Goal: Task Accomplishment & Management: Complete application form

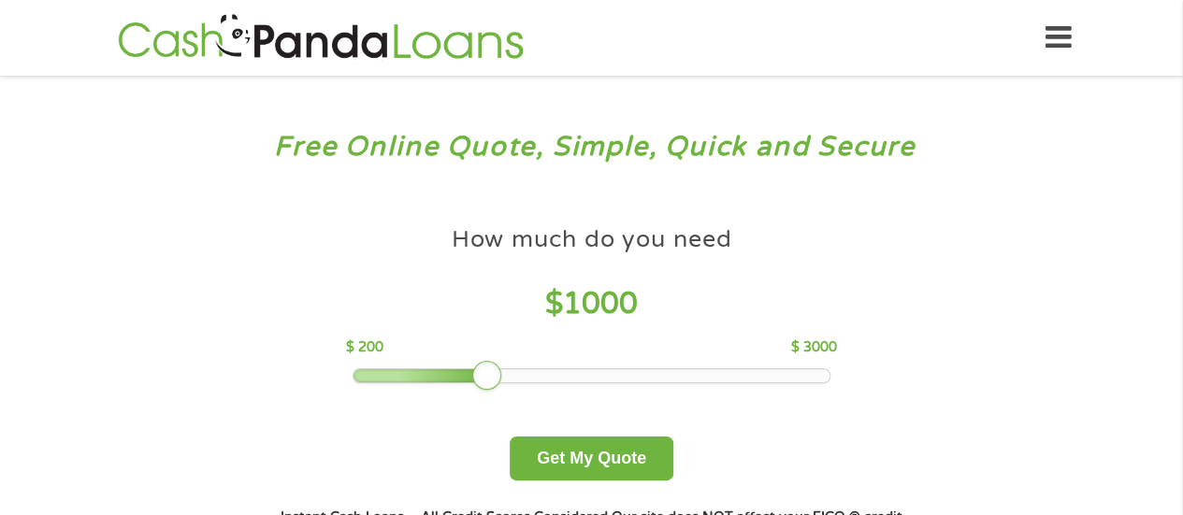
click at [131, 302] on div "Free Online Quote, Simple, Quick and Secure How much do you need? $300 $500 $75…" at bounding box center [591, 355] width 1183 height 559
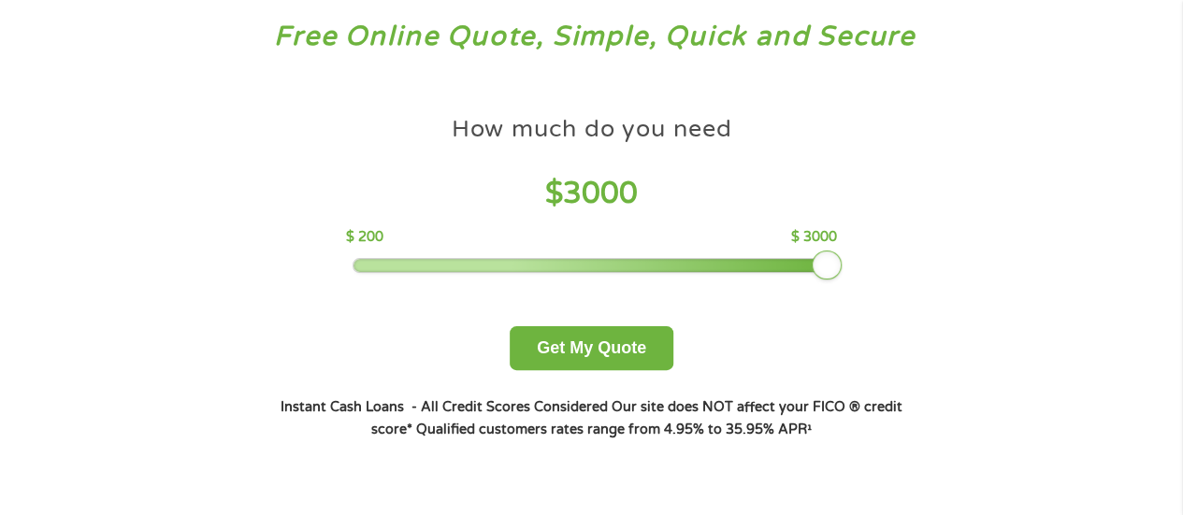
scroll to position [114, 0]
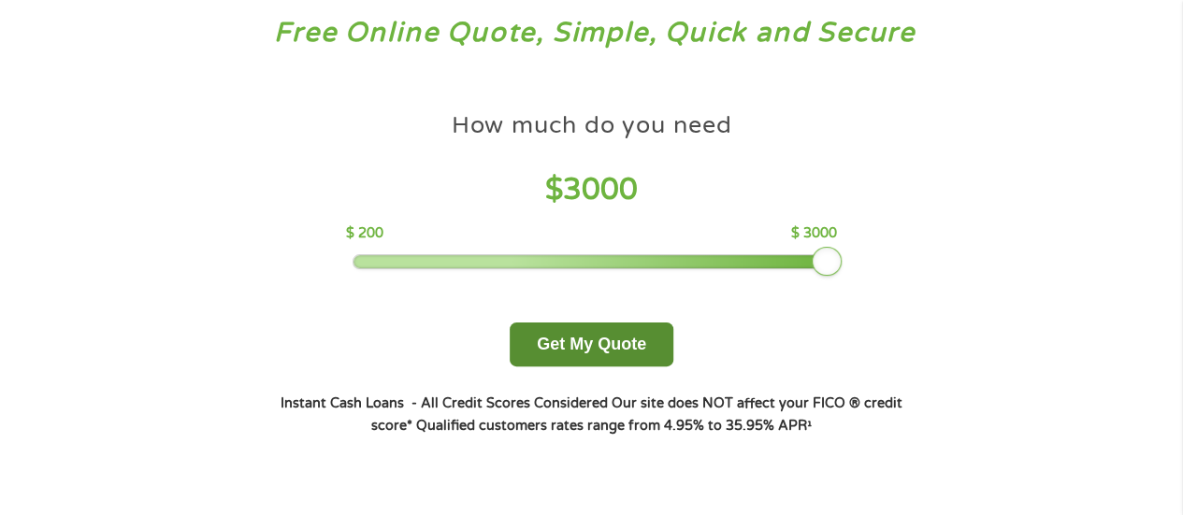
click at [612, 326] on button "Get My Quote" at bounding box center [592, 345] width 164 height 44
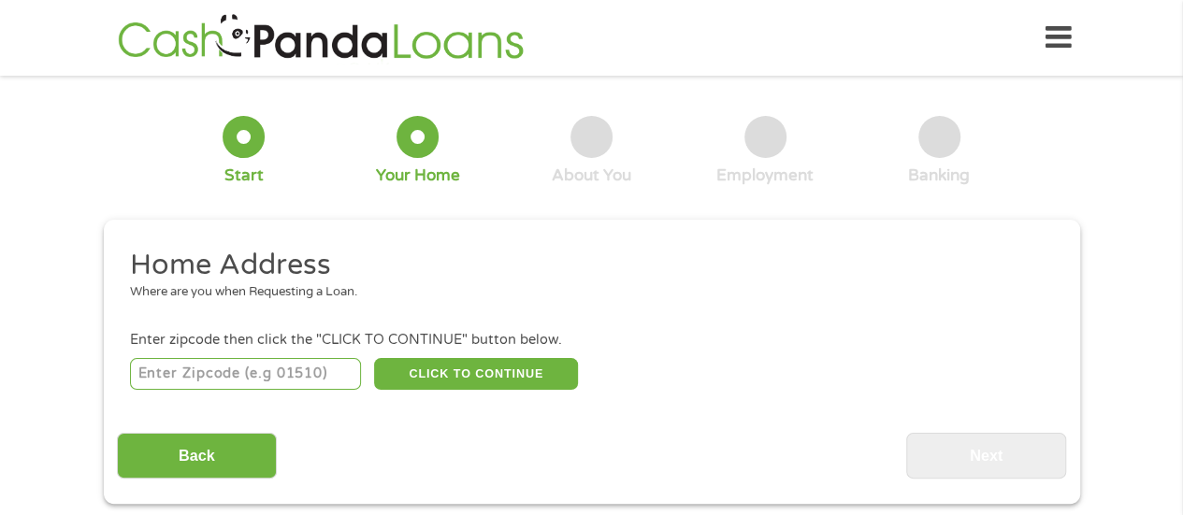
click at [181, 372] on input "number" at bounding box center [245, 374] width 231 height 32
click at [178, 379] on input "number" at bounding box center [245, 374] width 231 height 32
type input "55119"
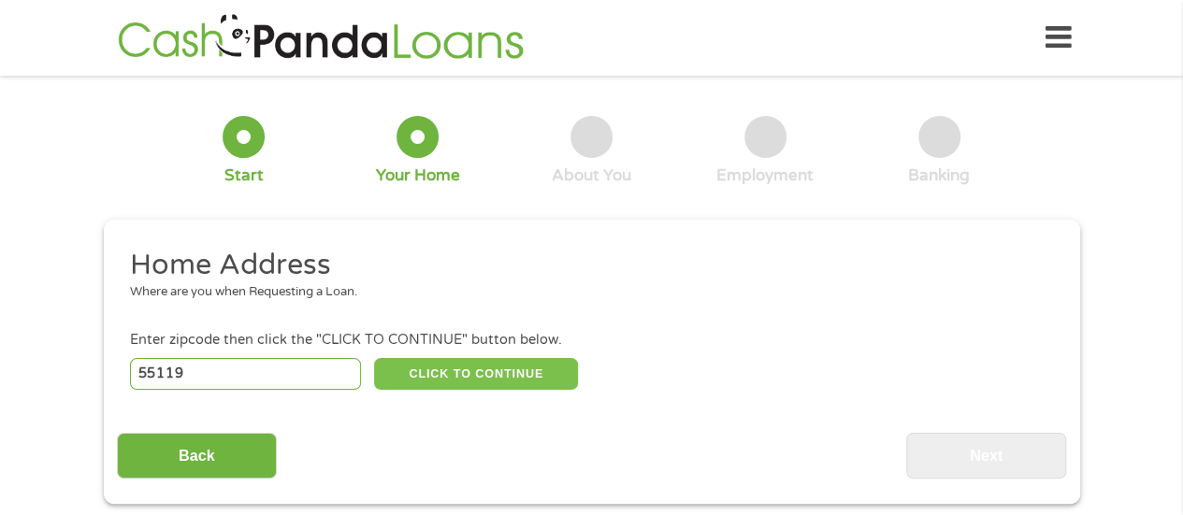
click at [423, 374] on button "CLICK TO CONTINUE" at bounding box center [476, 374] width 204 height 32
type input "55119"
type input "Saint Paul"
select select "Minnesota"
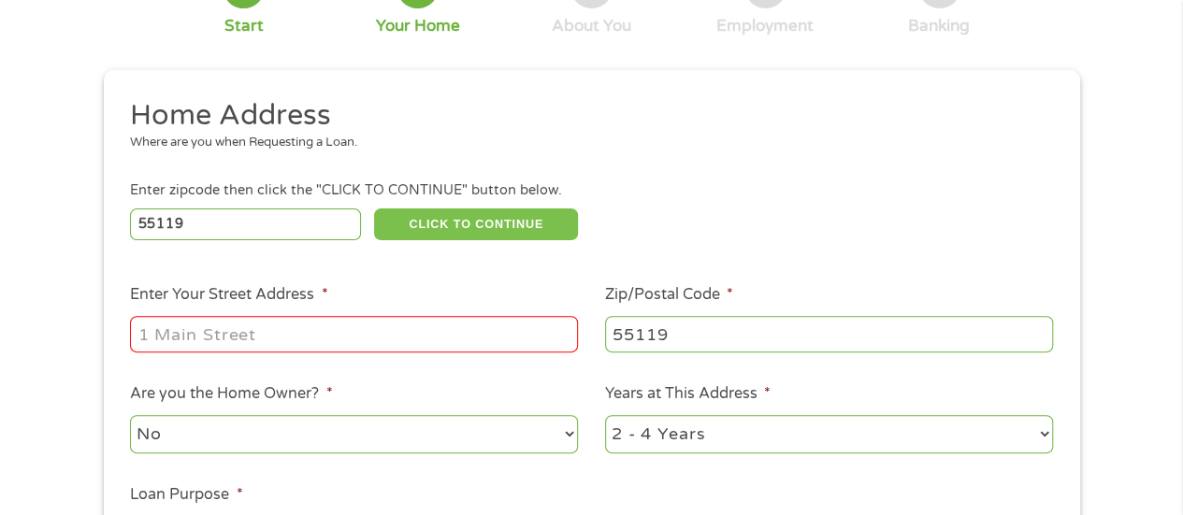
scroll to position [159, 0]
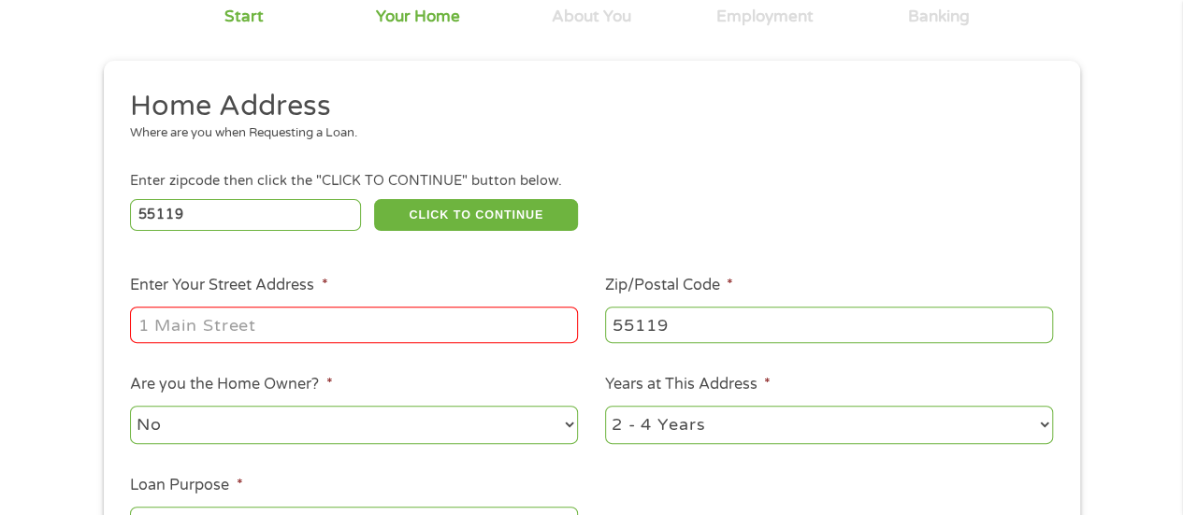
click at [166, 330] on input "Enter Your Street Address *" at bounding box center [354, 325] width 448 height 36
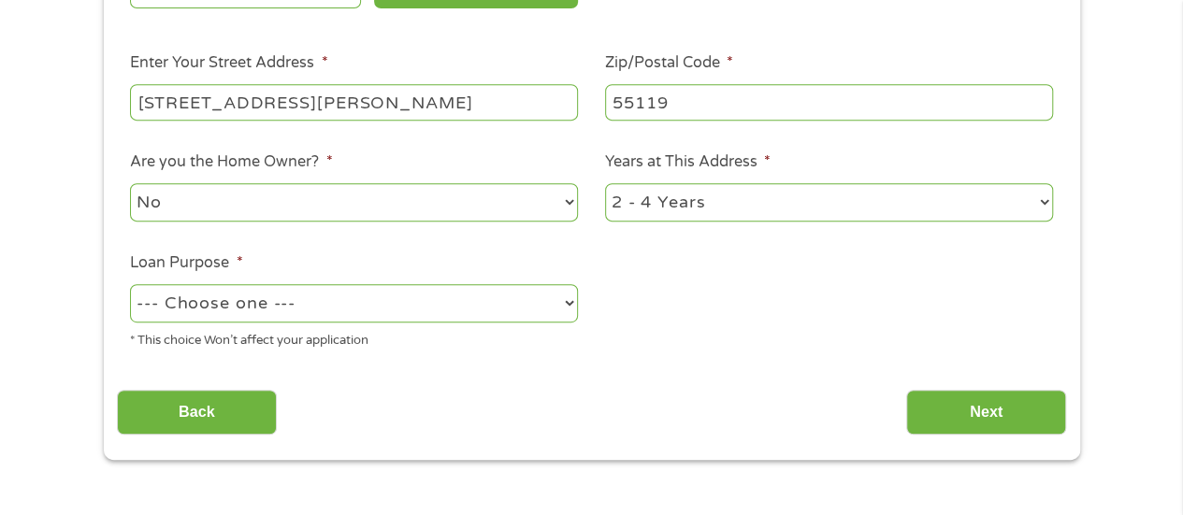
scroll to position [385, 0]
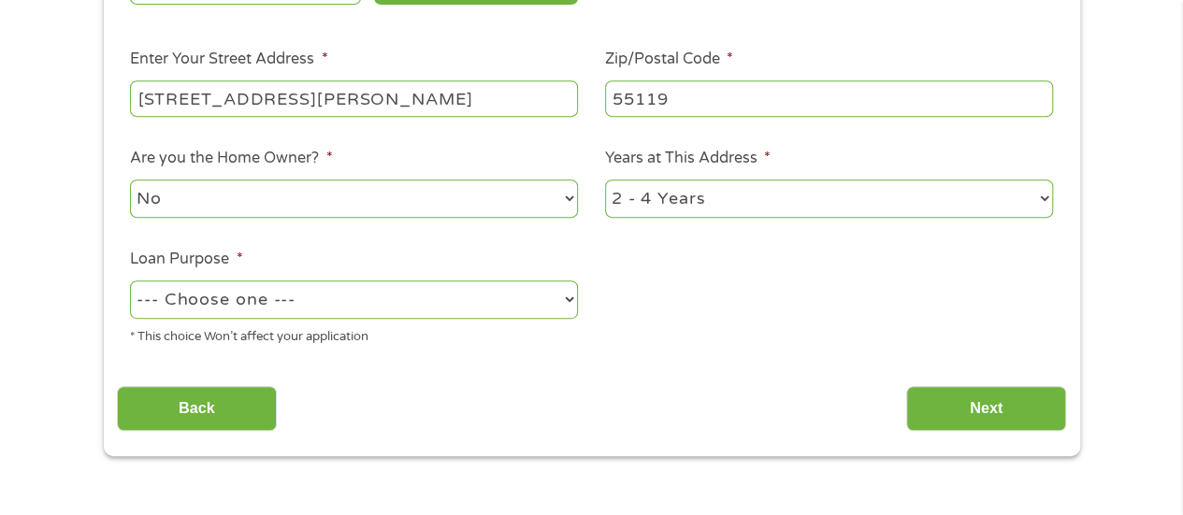
type input "2150 WILSON AVE #310"
click at [191, 304] on select "--- Choose one --- Pay Bills Debt Consolidation Home Improvement Major Purchase…" at bounding box center [354, 300] width 448 height 38
select select "paybills"
click at [130, 281] on select "--- Choose one --- Pay Bills Debt Consolidation Home Improvement Major Purchase…" at bounding box center [354, 300] width 448 height 38
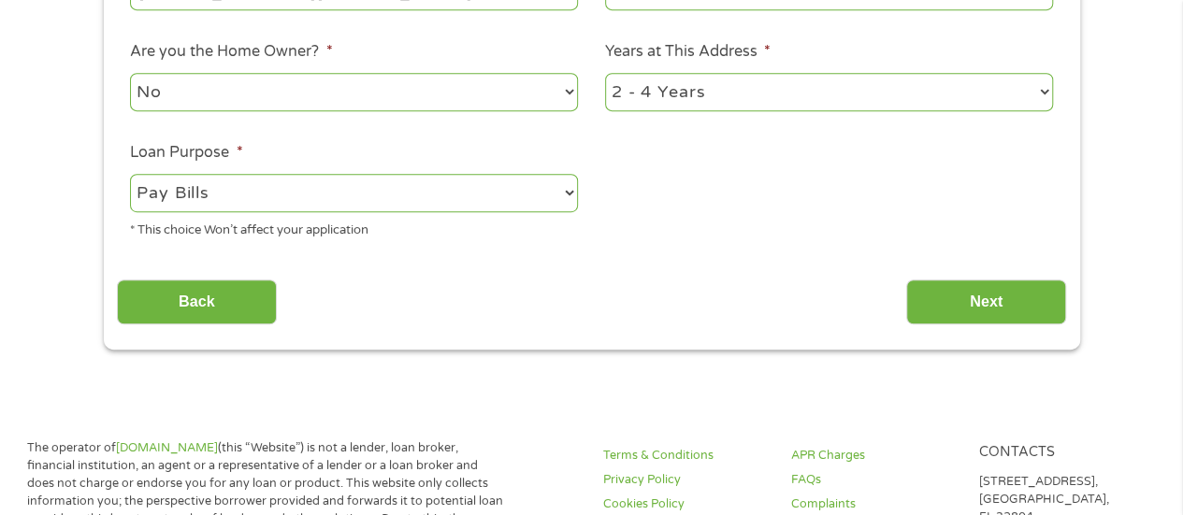
scroll to position [497, 0]
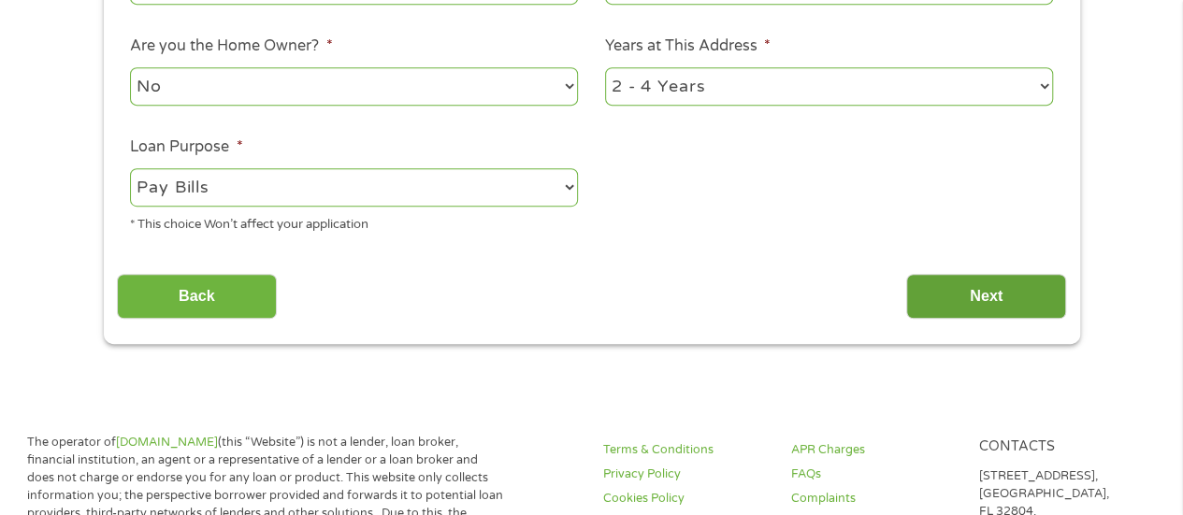
click at [955, 288] on input "Next" at bounding box center [986, 297] width 160 height 46
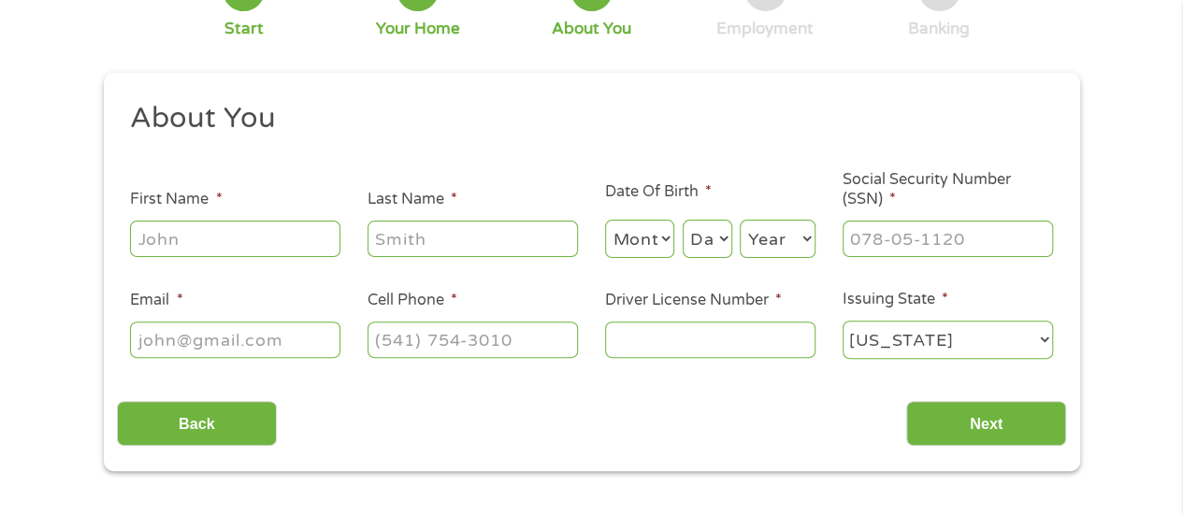
scroll to position [156, 0]
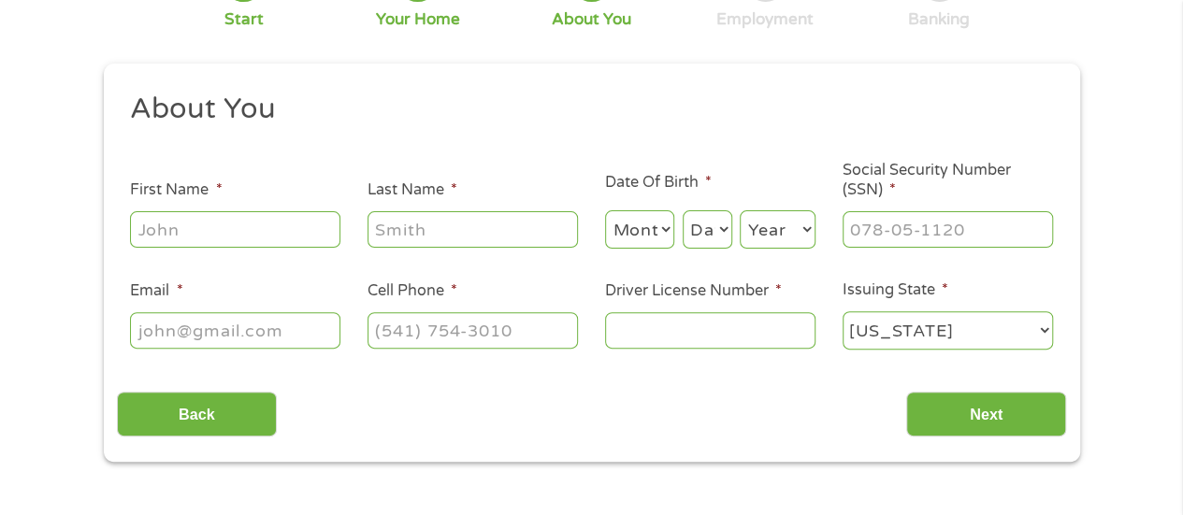
click at [178, 227] on input "First Name *" at bounding box center [235, 229] width 210 height 36
type input "Tamara"
type input "Martin"
select select "12"
select select "19"
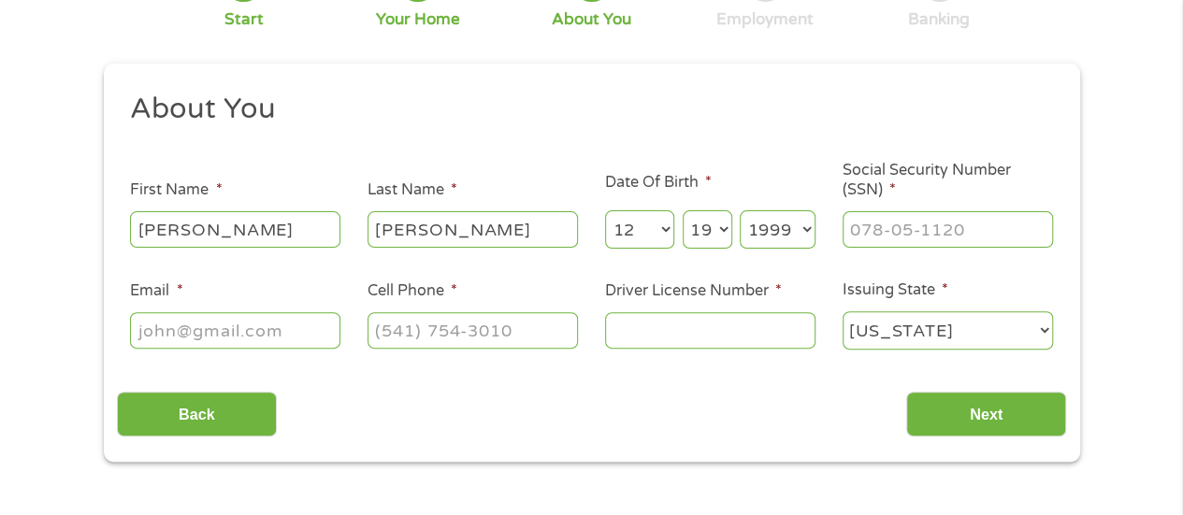
select select "1969"
click at [865, 240] on input "Social Security Number (SSN) *" at bounding box center [948, 229] width 210 height 36
type input "472-86-0789"
click at [167, 339] on input "Email *" at bounding box center [235, 330] width 210 height 36
type input "tamaramartin1969@gmail.com"
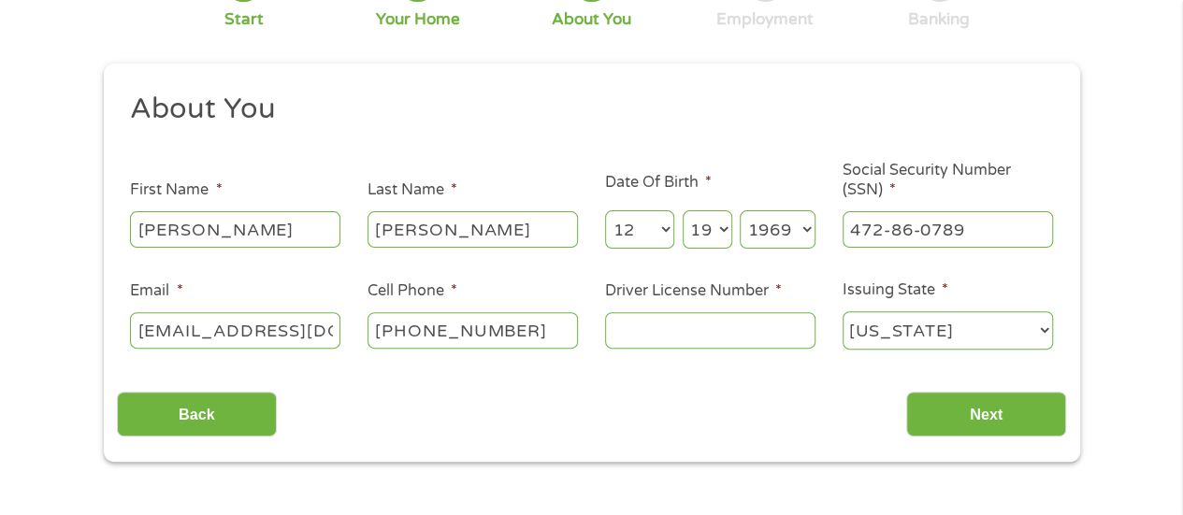
click at [539, 339] on input "(504) 270-2044" at bounding box center [473, 330] width 210 height 36
type input "(952) 256-7741"
click at [644, 339] on input "Driver License Number *" at bounding box center [710, 330] width 210 height 36
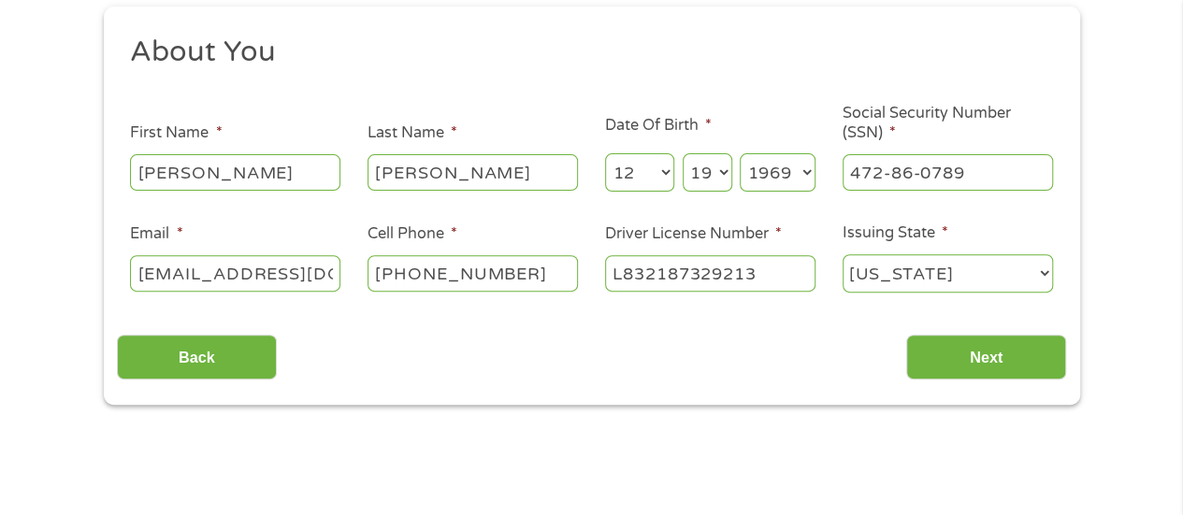
scroll to position [218, 0]
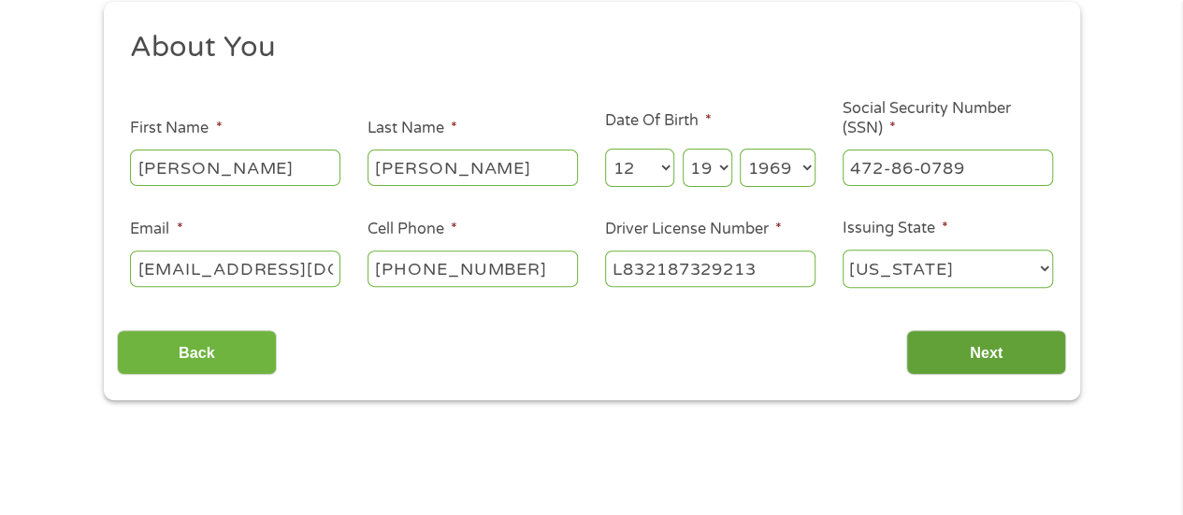
type input "L832187329213"
click at [972, 353] on input "Next" at bounding box center [986, 353] width 160 height 46
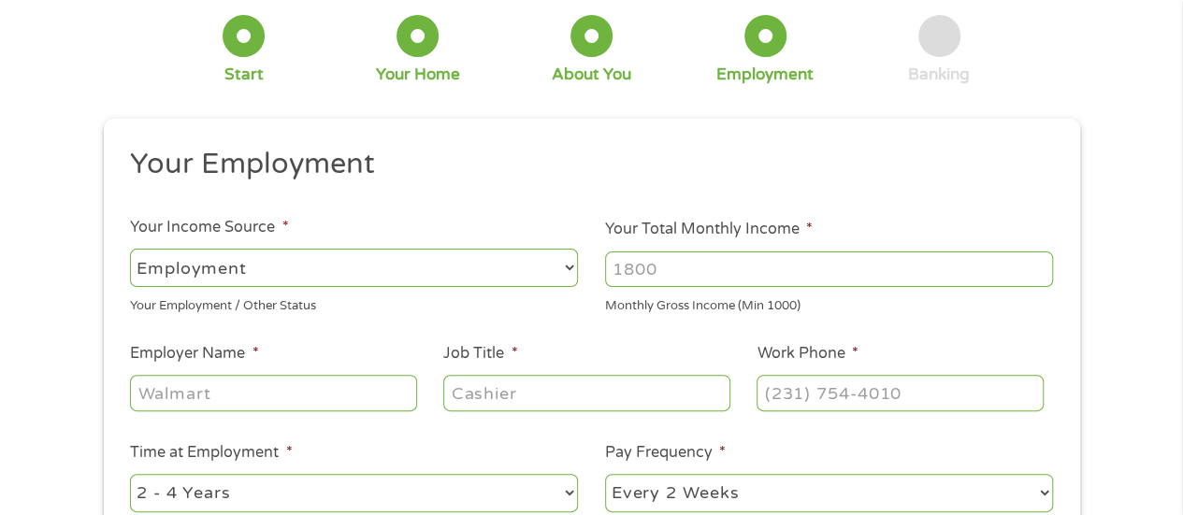
scroll to position [106, 0]
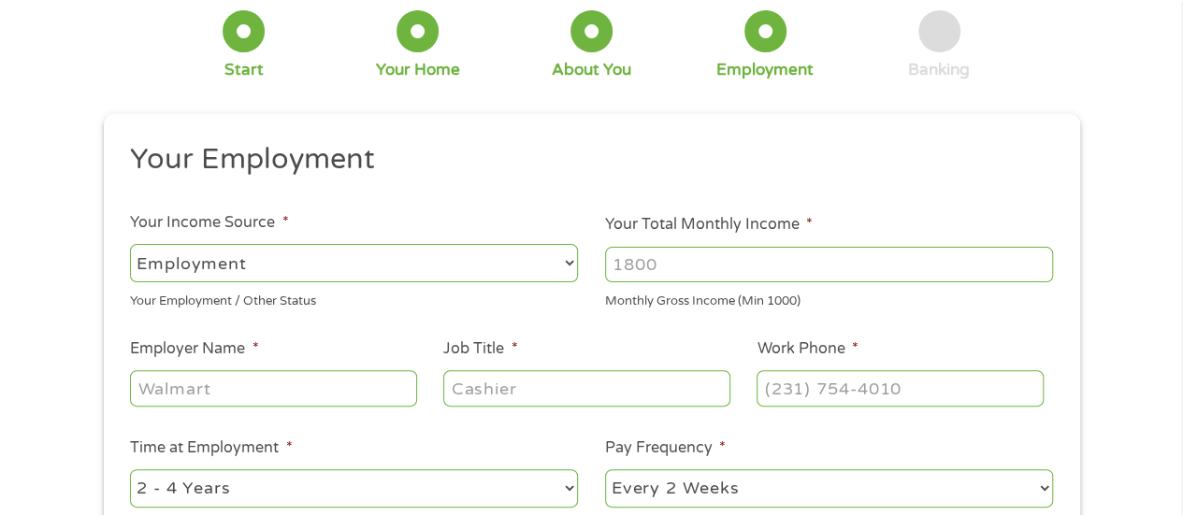
click at [690, 261] on input "Your Total Monthly Income *" at bounding box center [829, 265] width 448 height 36
type input "2000"
click at [168, 392] on input "Employer Name *" at bounding box center [273, 388] width 286 height 36
type input "RS Eden"
click at [471, 392] on input "Job Title *" at bounding box center [586, 388] width 286 height 36
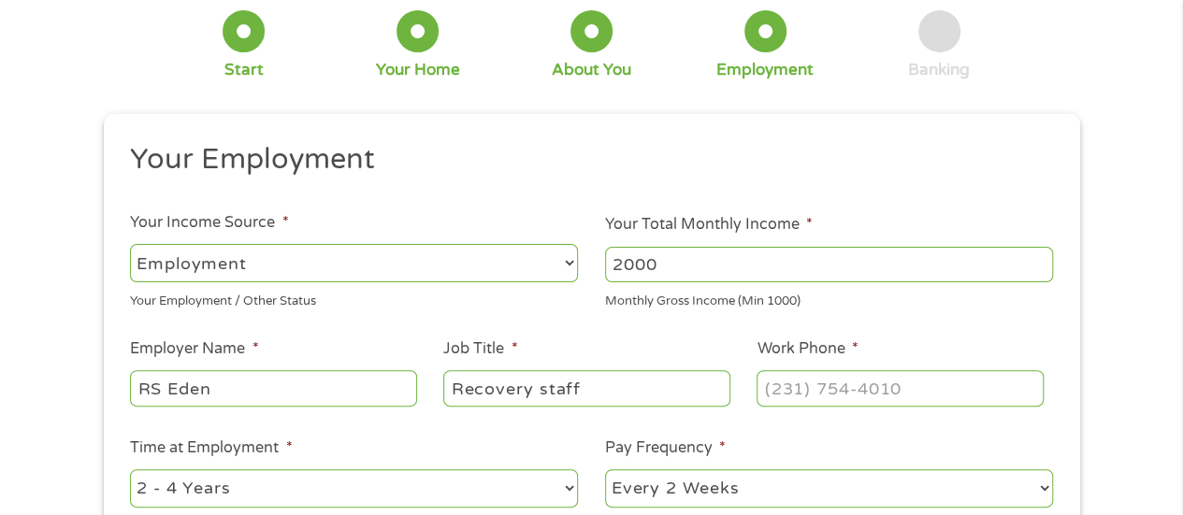
type input "Recovery staff"
click at [808, 389] on input "Work Phone *" at bounding box center [900, 388] width 286 height 36
type input "(___) ___-____"
type input "(612) 287-1625"
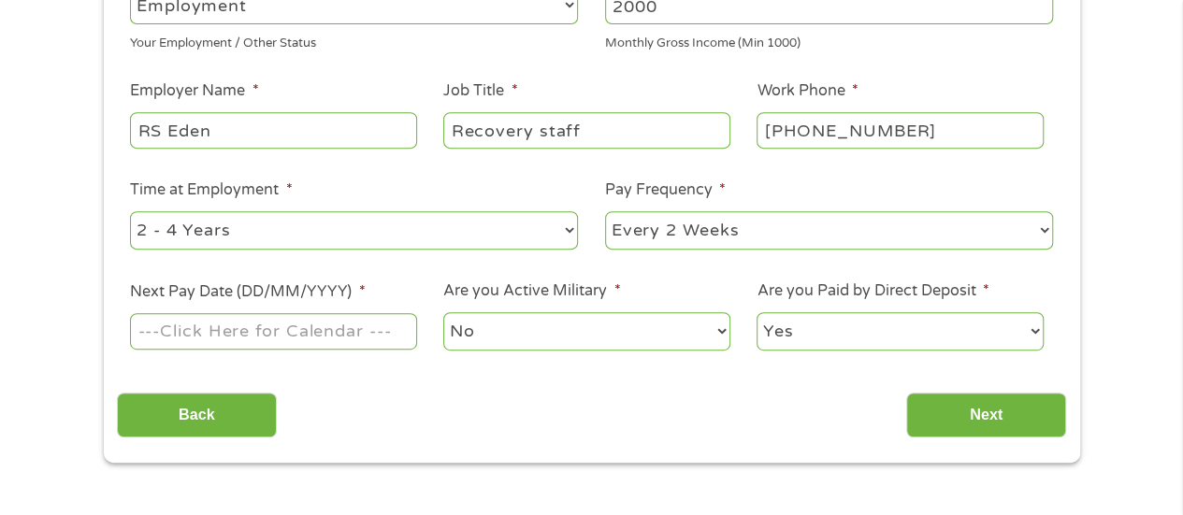
scroll to position [365, 0]
click at [163, 333] on input "Next Pay Date (DD/MM/YYYY) *" at bounding box center [273, 330] width 286 height 36
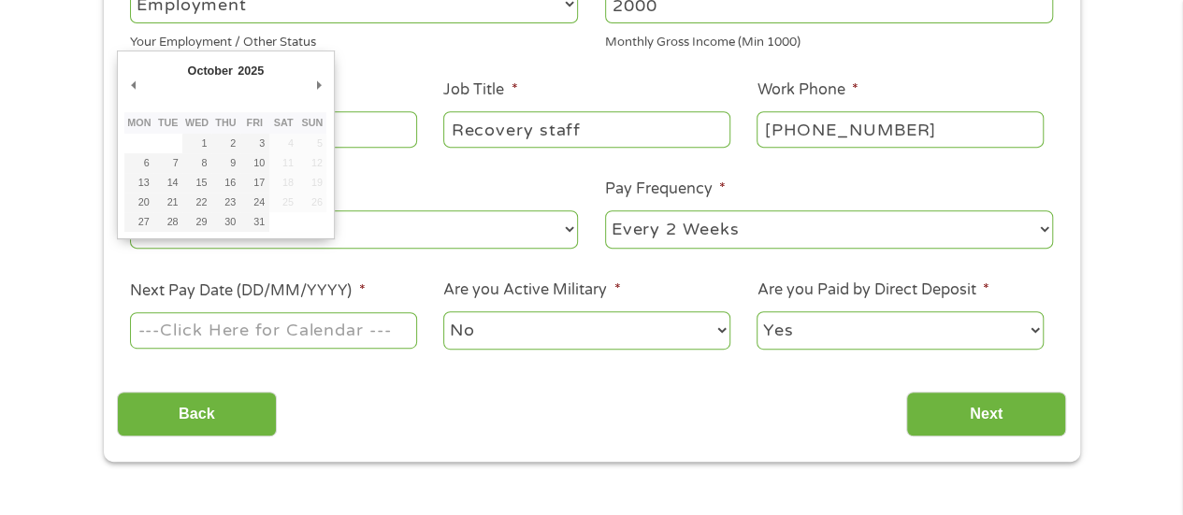
type input "10/10/2025"
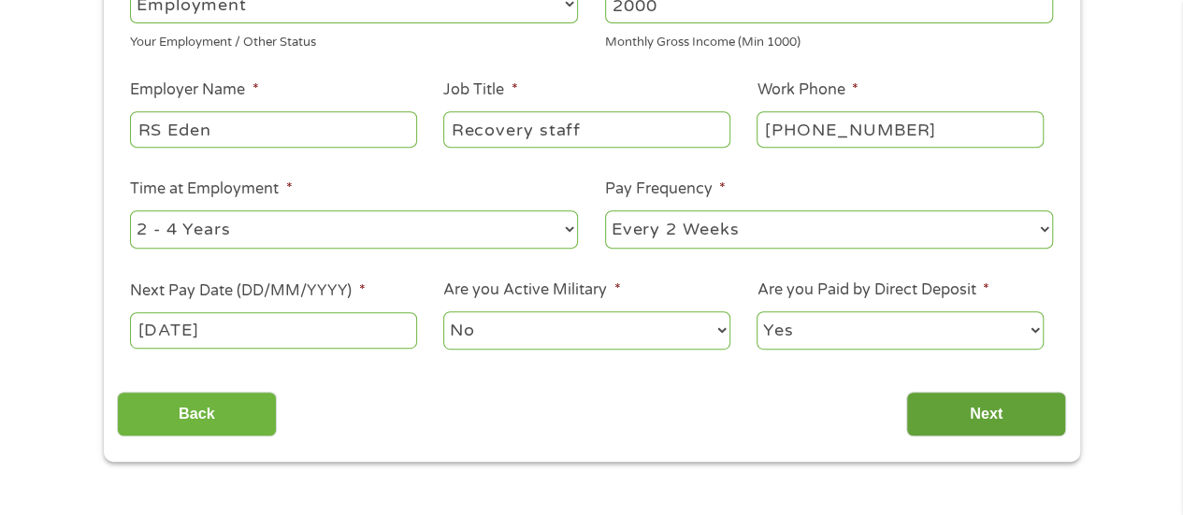
click at [991, 430] on input "Next" at bounding box center [986, 415] width 160 height 46
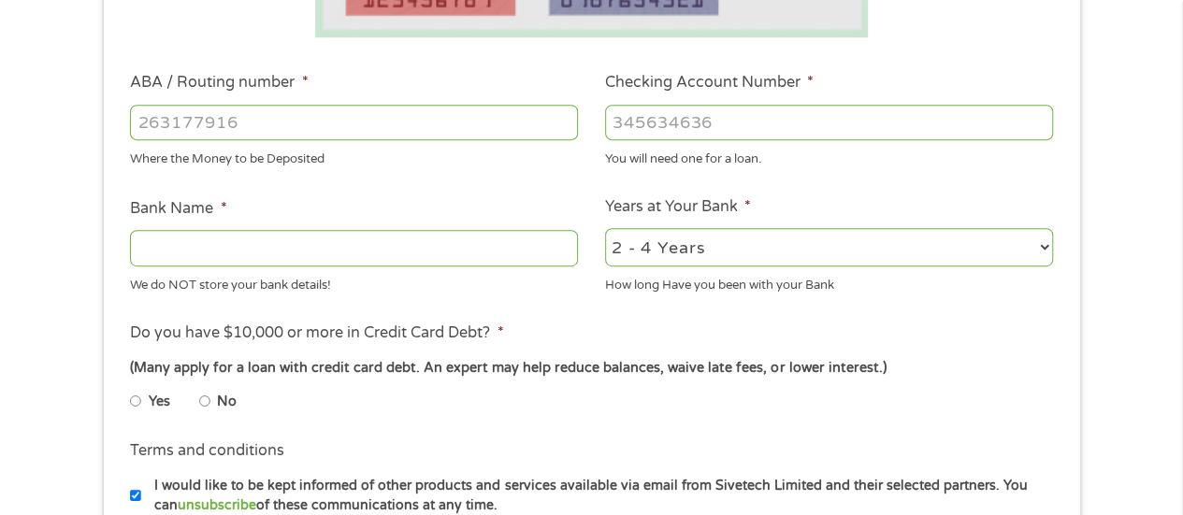
scroll to position [530, 0]
click at [194, 125] on input "ABA / Routing number *" at bounding box center [354, 122] width 448 height 36
type input "101019644"
click at [653, 115] on input "Checking Account Number *" at bounding box center [829, 122] width 448 height 36
type input "210711154352"
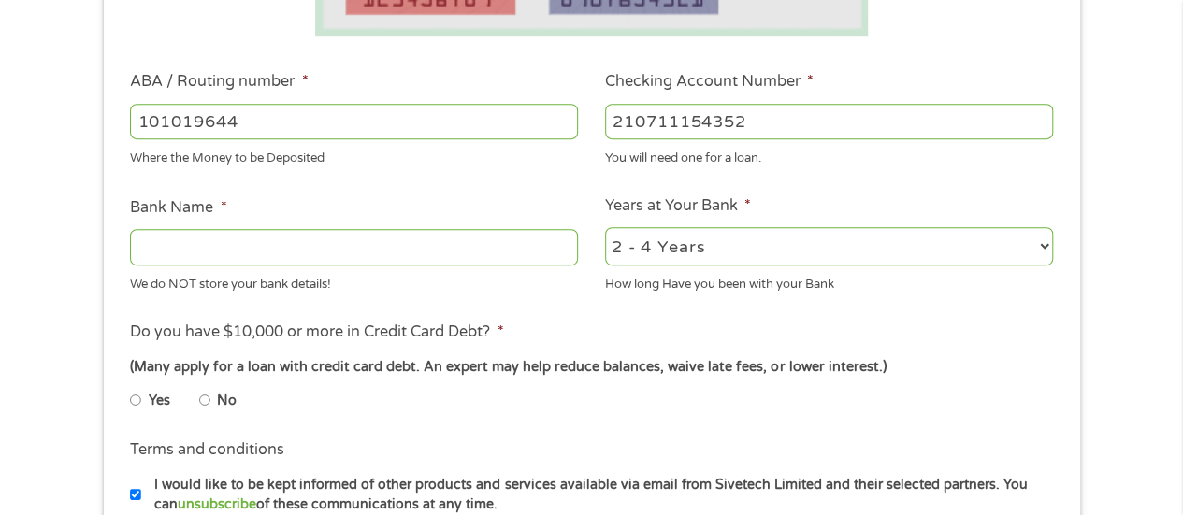
click at [252, 245] on input "Bank Name *" at bounding box center [354, 247] width 448 height 36
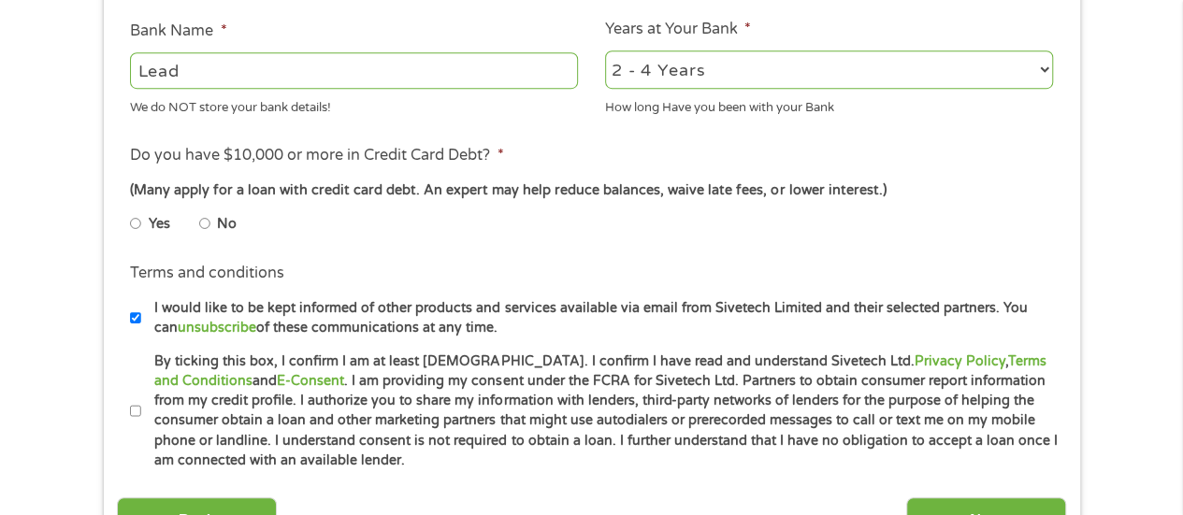
scroll to position [708, 0]
type input "Lead"
click at [204, 219] on input "No" at bounding box center [204, 223] width 11 height 30
radio input "true"
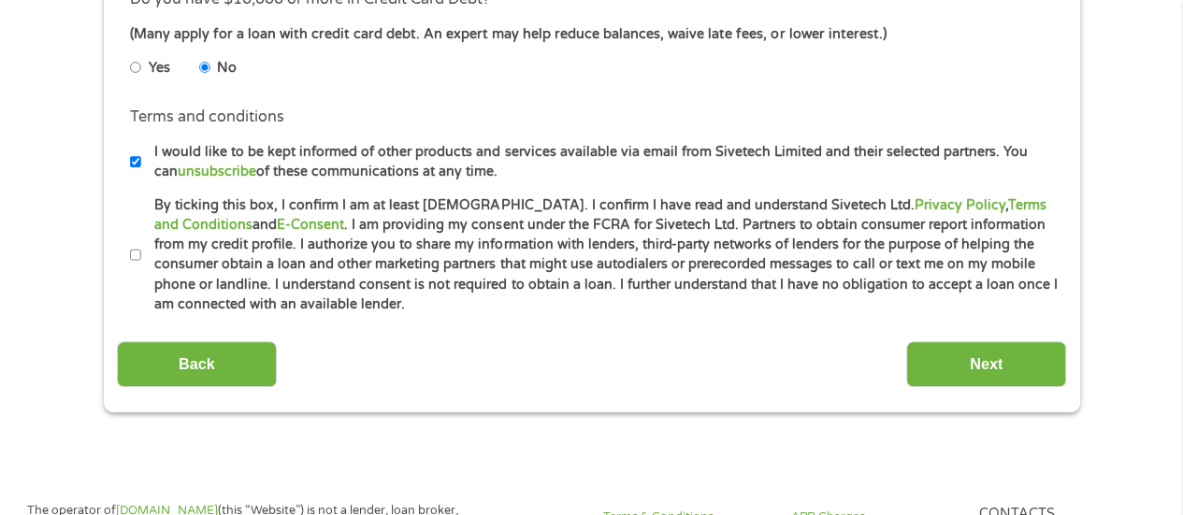
scroll to position [896, 0]
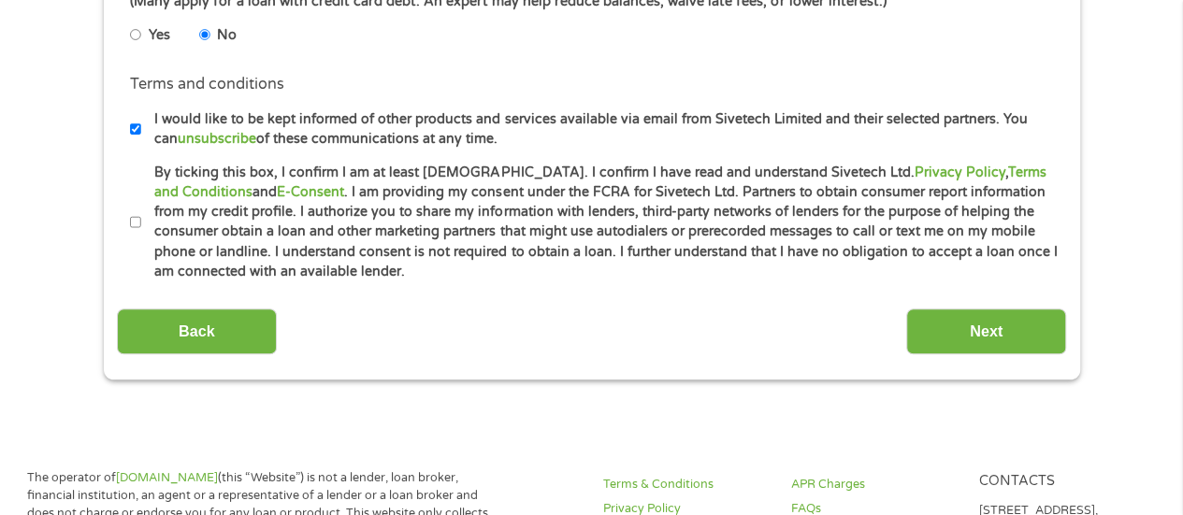
click at [137, 221] on input "By ticking this box, I confirm I am at least 18 years old. I confirm I have rea…" at bounding box center [135, 223] width 11 height 30
checkbox input "true"
click at [974, 335] on input "Next" at bounding box center [986, 332] width 160 height 46
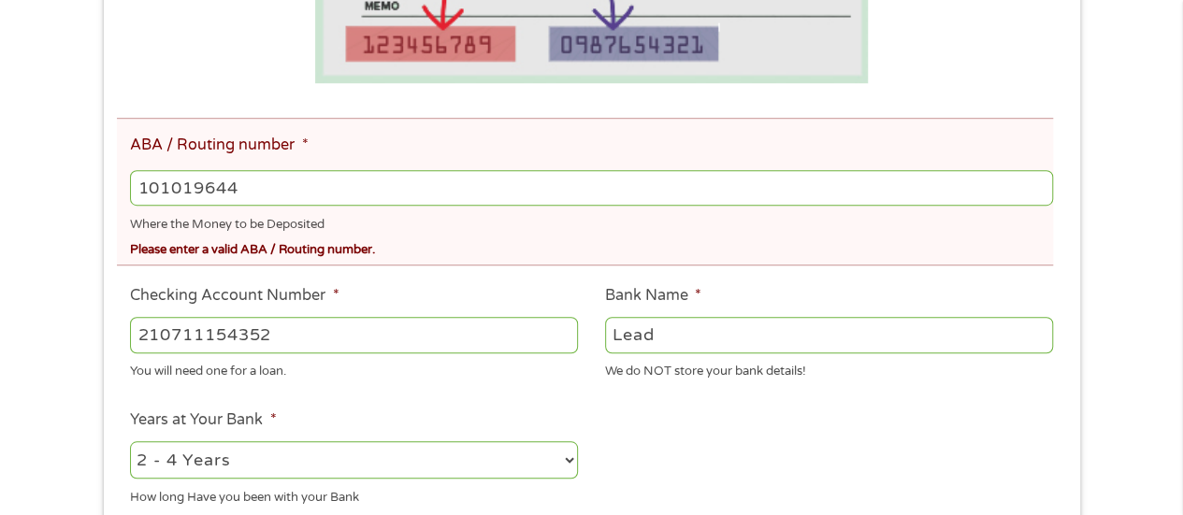
scroll to position [554, 0]
click at [172, 192] on input "101019644" at bounding box center [591, 187] width 922 height 36
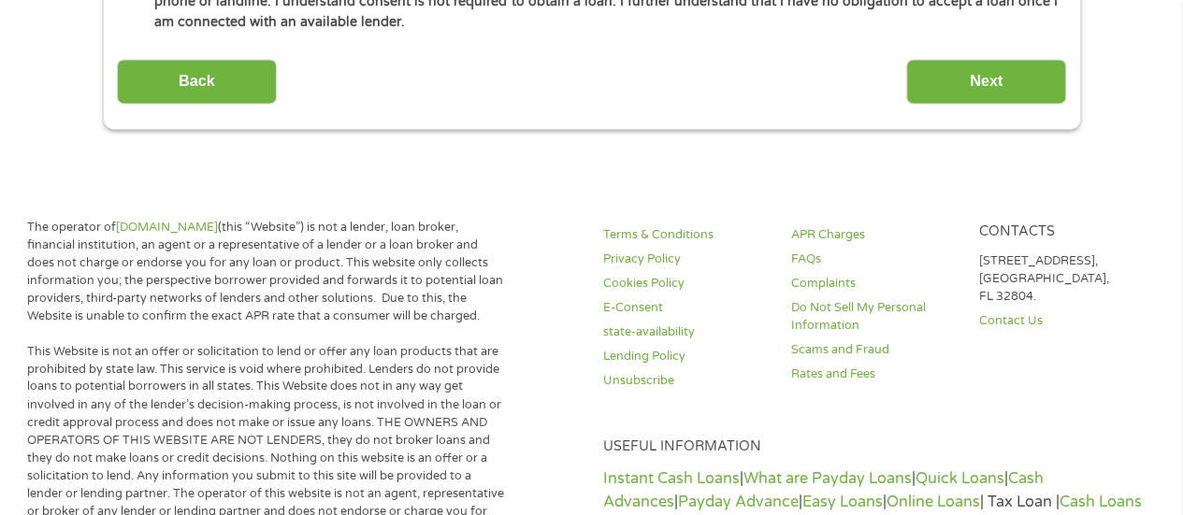
scroll to position [1381, 0]
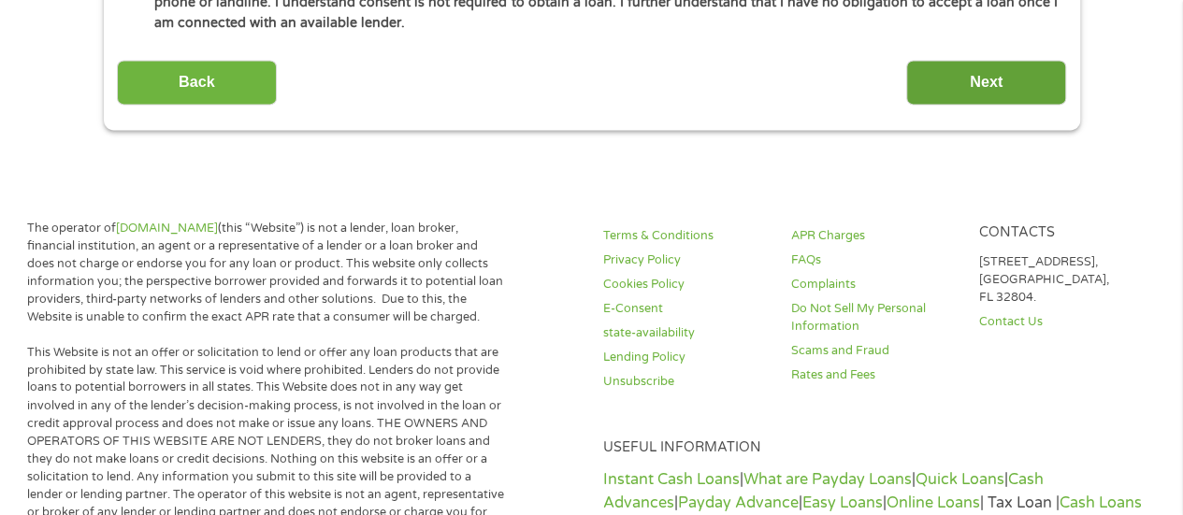
click at [957, 77] on input "Next" at bounding box center [986, 83] width 160 height 46
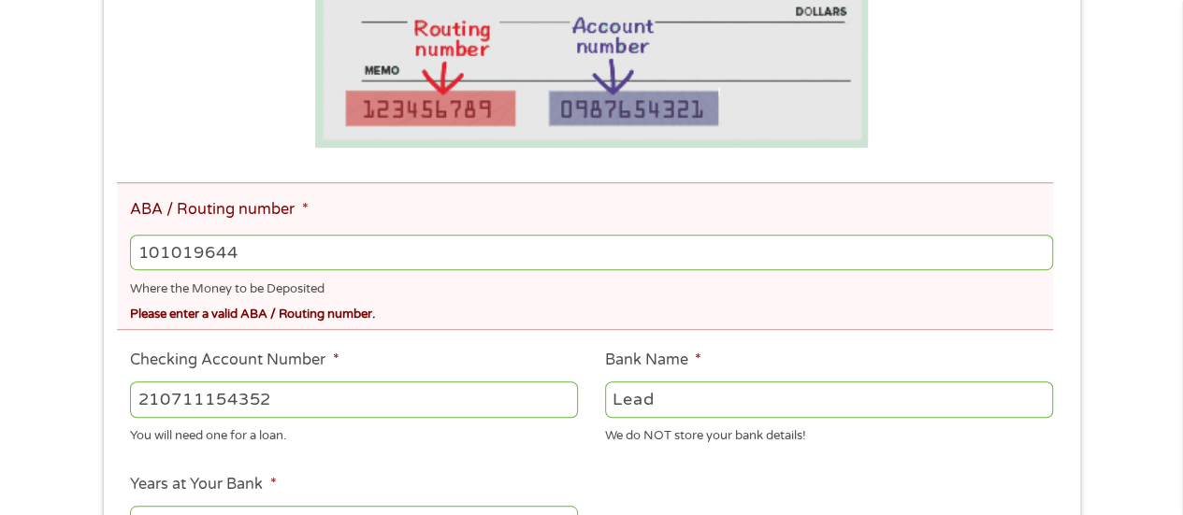
scroll to position [476, 0]
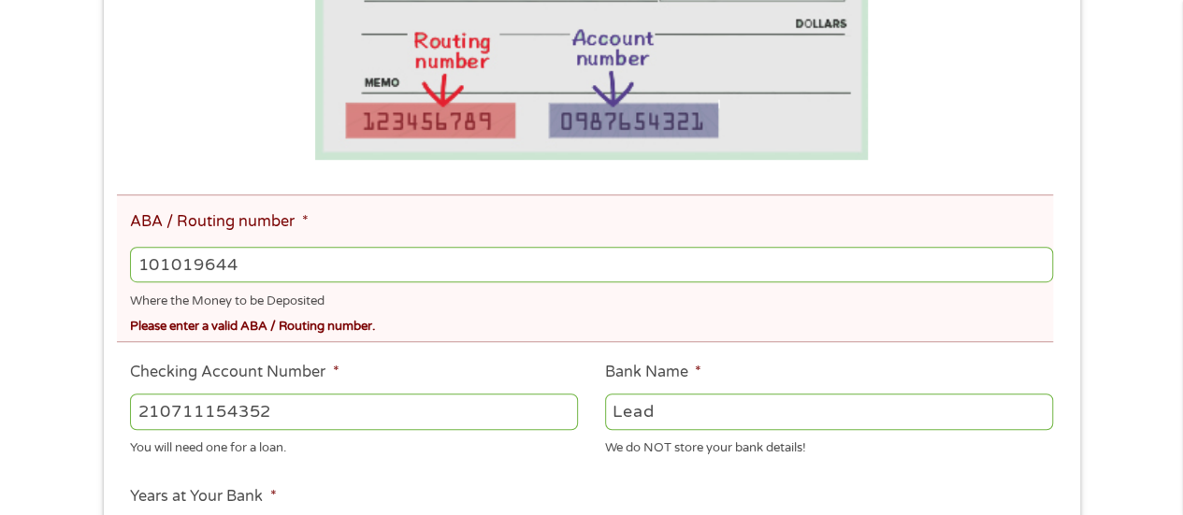
click at [256, 267] on input "101019644" at bounding box center [591, 265] width 922 height 36
type input "1"
drag, startPoint x: 295, startPoint y: 216, endPoint x: 279, endPoint y: 202, distance: 21.2
click at [258, 270] on input "101019644" at bounding box center [591, 265] width 922 height 36
type input "1"
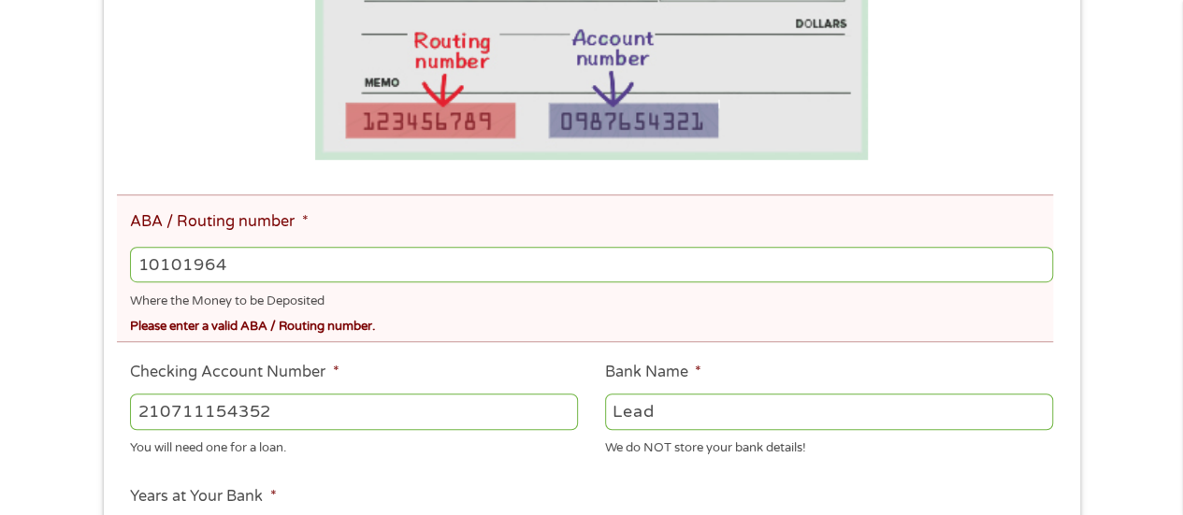
type input "101019644"
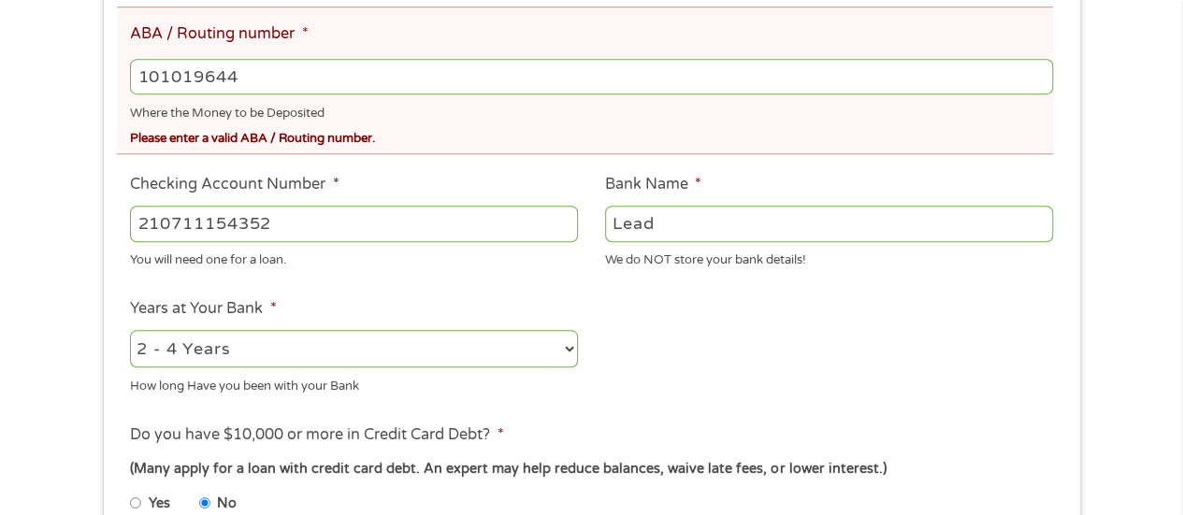
scroll to position [670, 0]
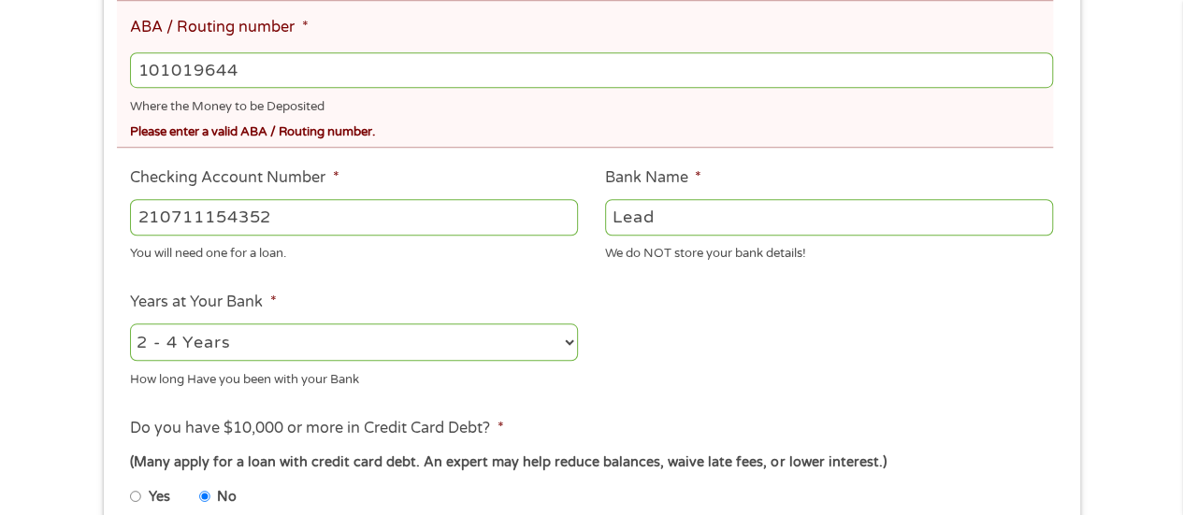
click at [690, 220] on input "Lead" at bounding box center [829, 217] width 448 height 36
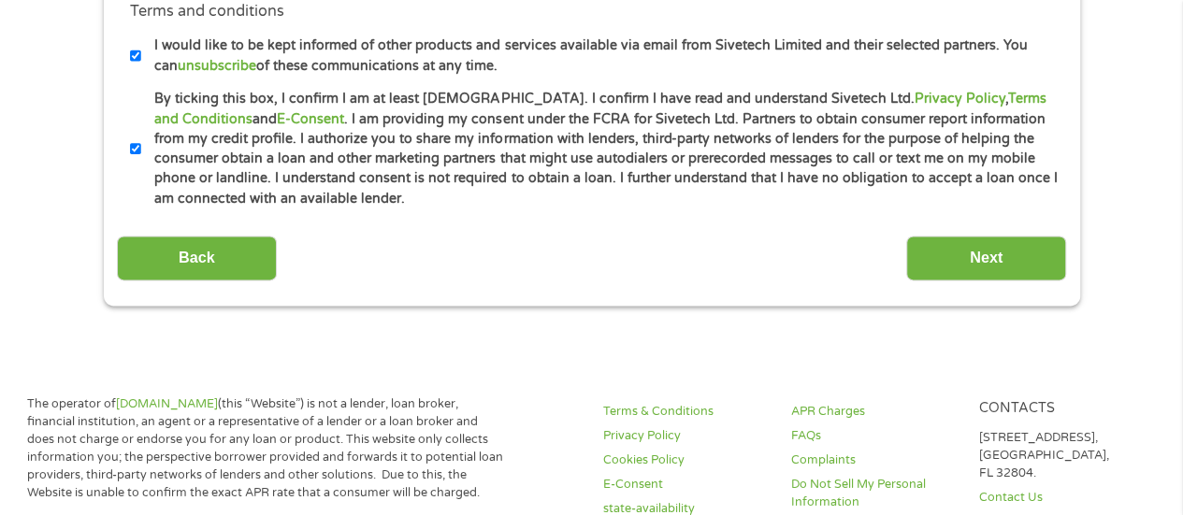
scroll to position [1210, 0]
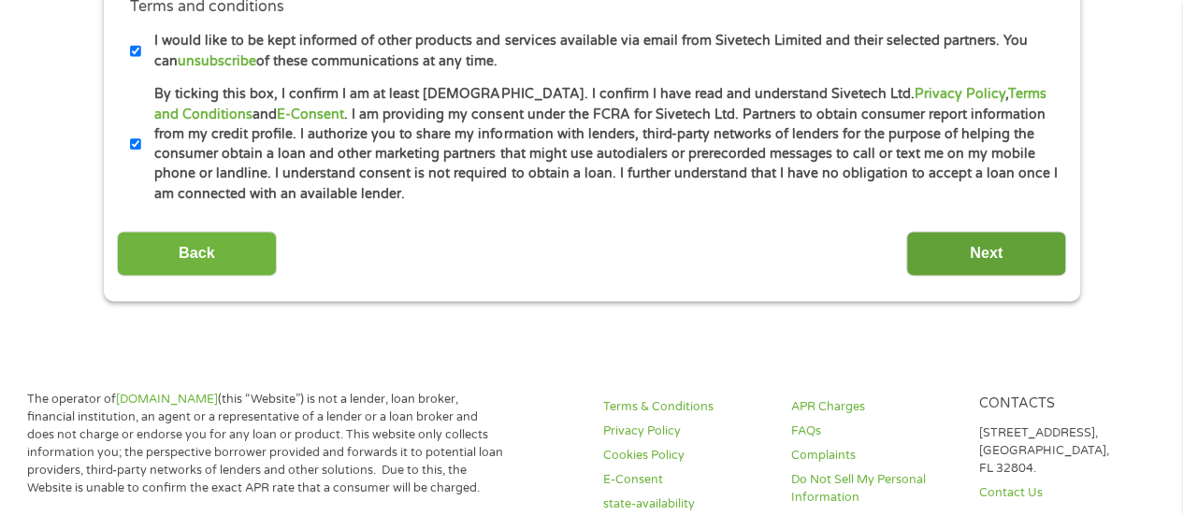
type input "Lead Bank"
click at [961, 247] on input "Next" at bounding box center [986, 254] width 160 height 46
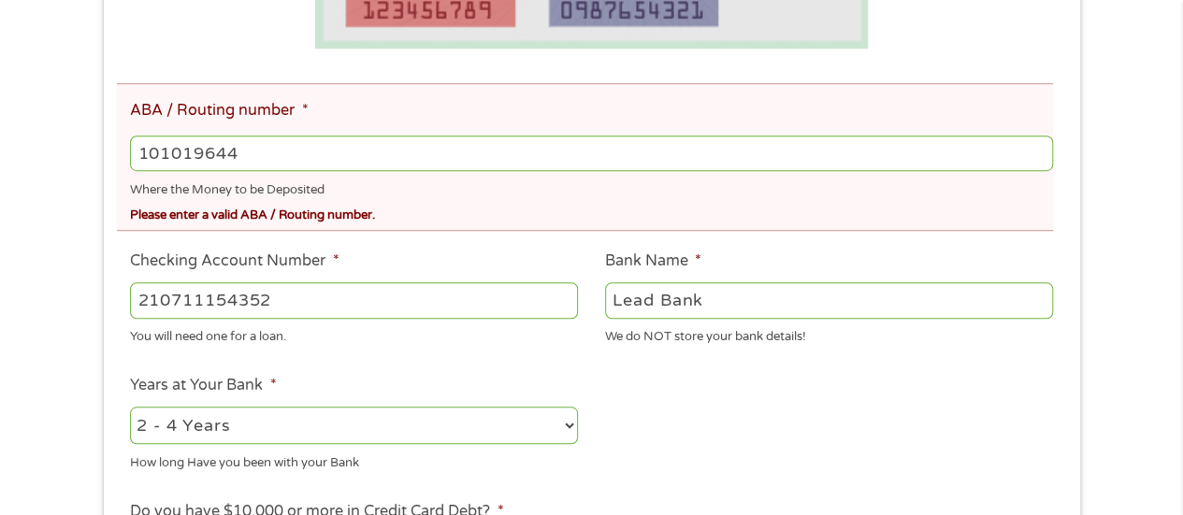
scroll to position [586, 0]
click at [257, 164] on input "101019644" at bounding box center [591, 155] width 922 height 36
type input "1"
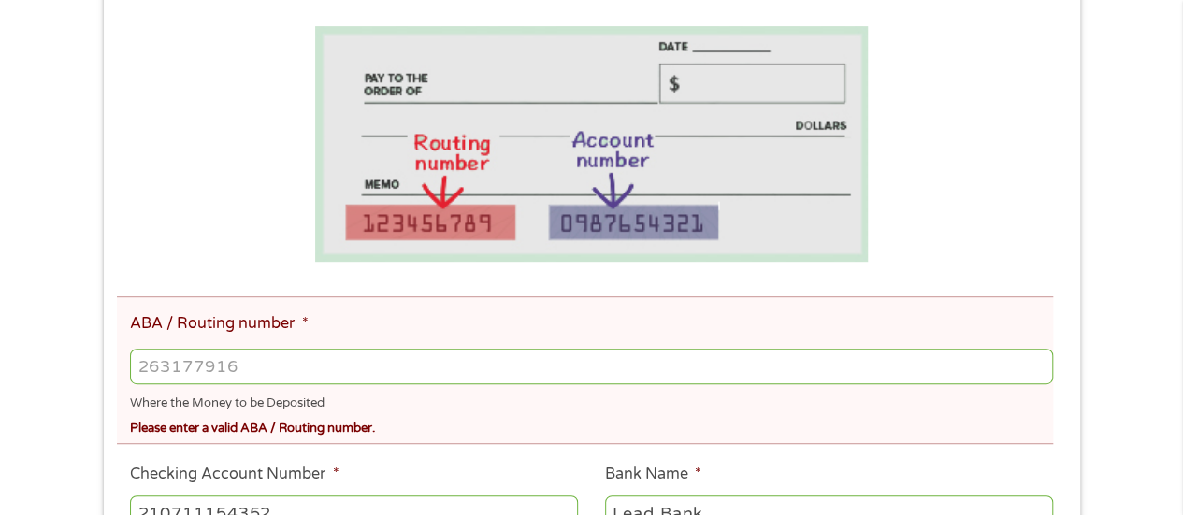
scroll to position [375, 0]
click at [1039, 374] on input "-1" at bounding box center [591, 366] width 922 height 36
click at [1035, 368] on input "-2" at bounding box center [591, 366] width 922 height 36
click at [1038, 366] on input "-1" at bounding box center [591, 366] width 922 height 36
click at [1031, 361] on input "0" at bounding box center [591, 366] width 922 height 36
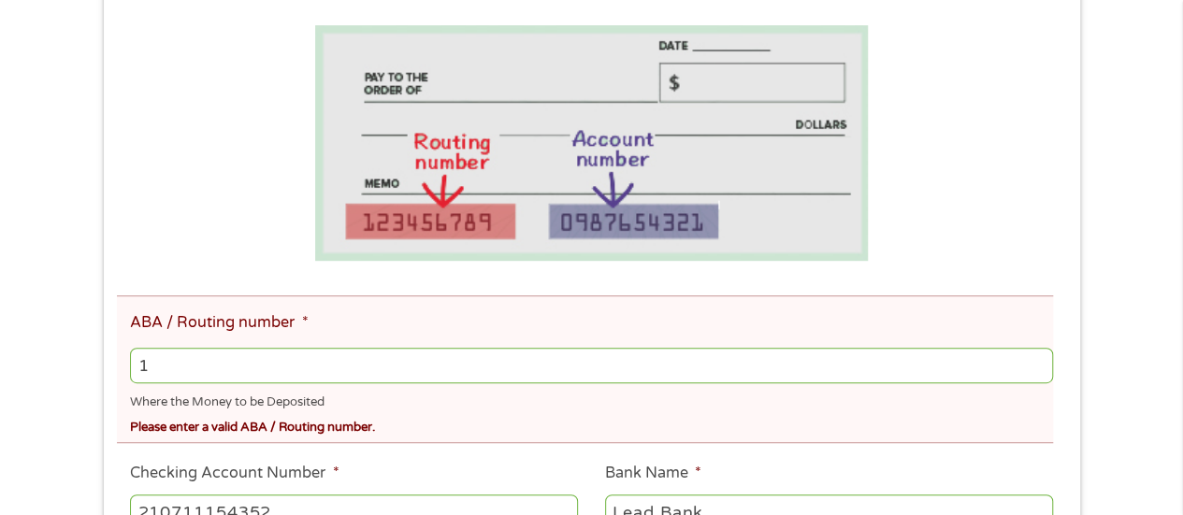
click at [1039, 358] on input "1" at bounding box center [591, 366] width 922 height 36
type input "1"
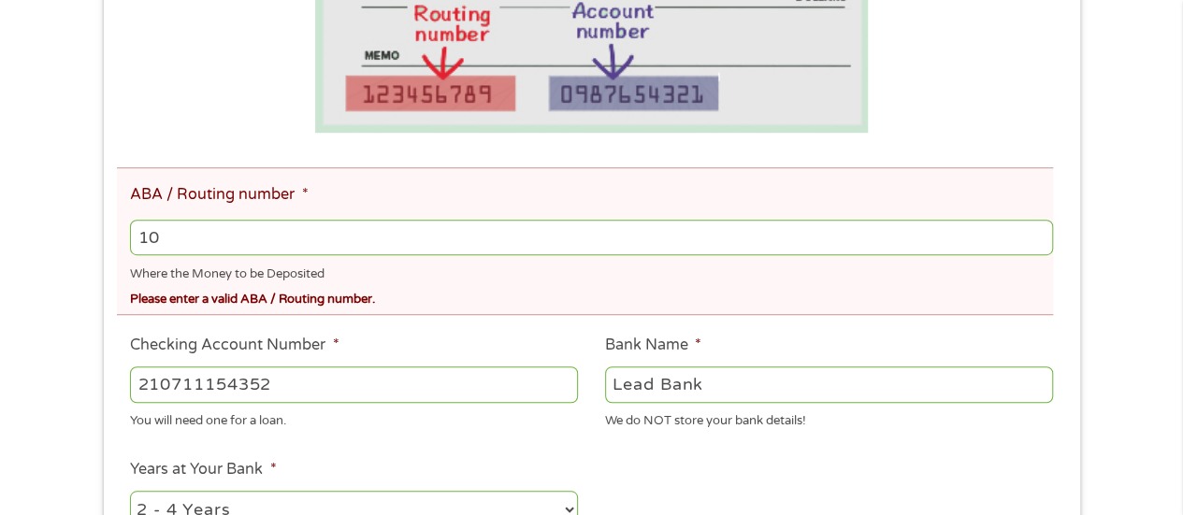
scroll to position [520, 0]
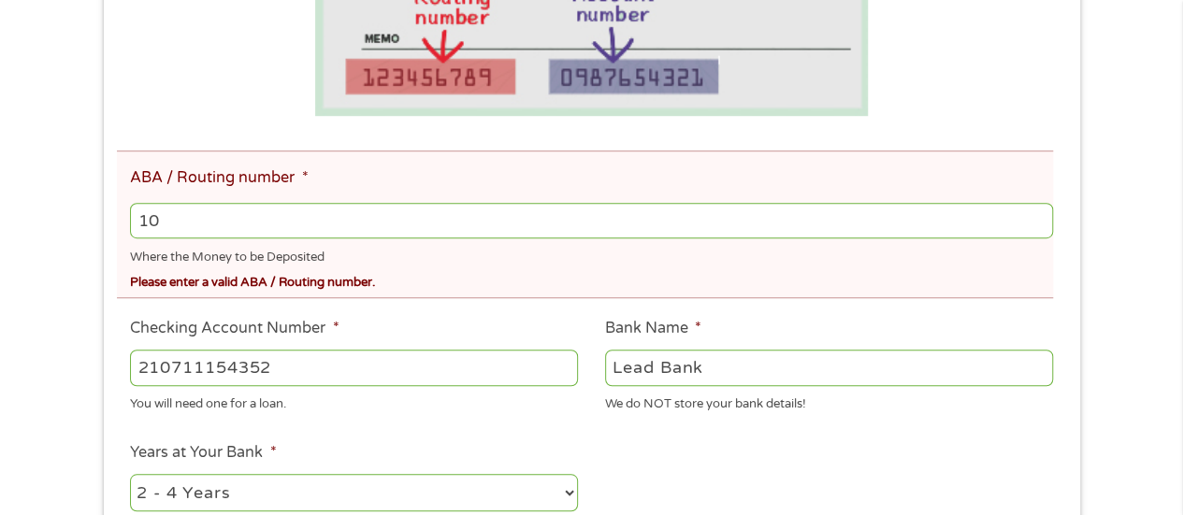
type input "1"
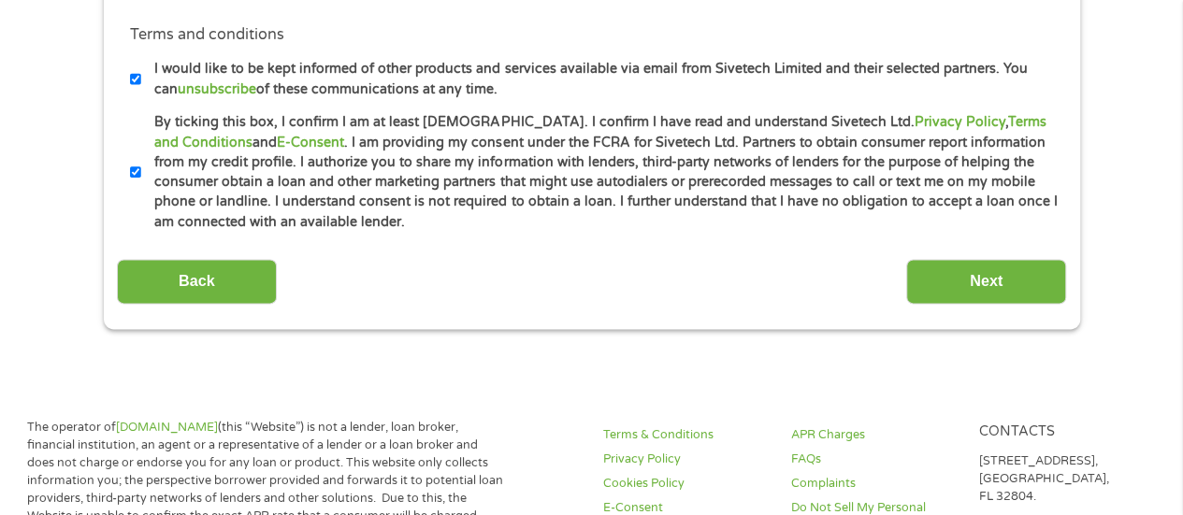
scroll to position [1157, 0]
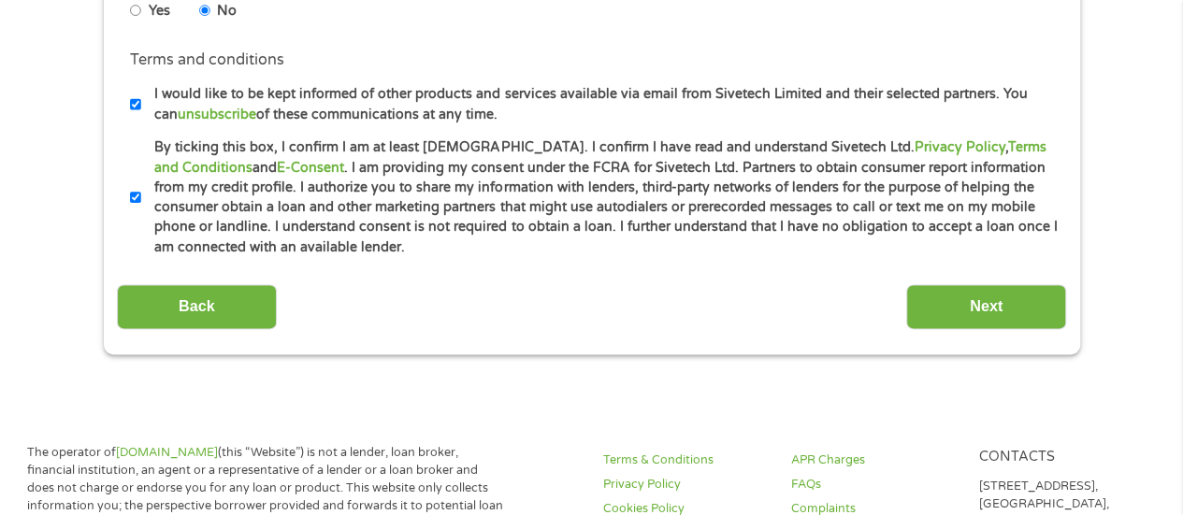
type input "10"
